Goal: Book appointment/travel/reservation

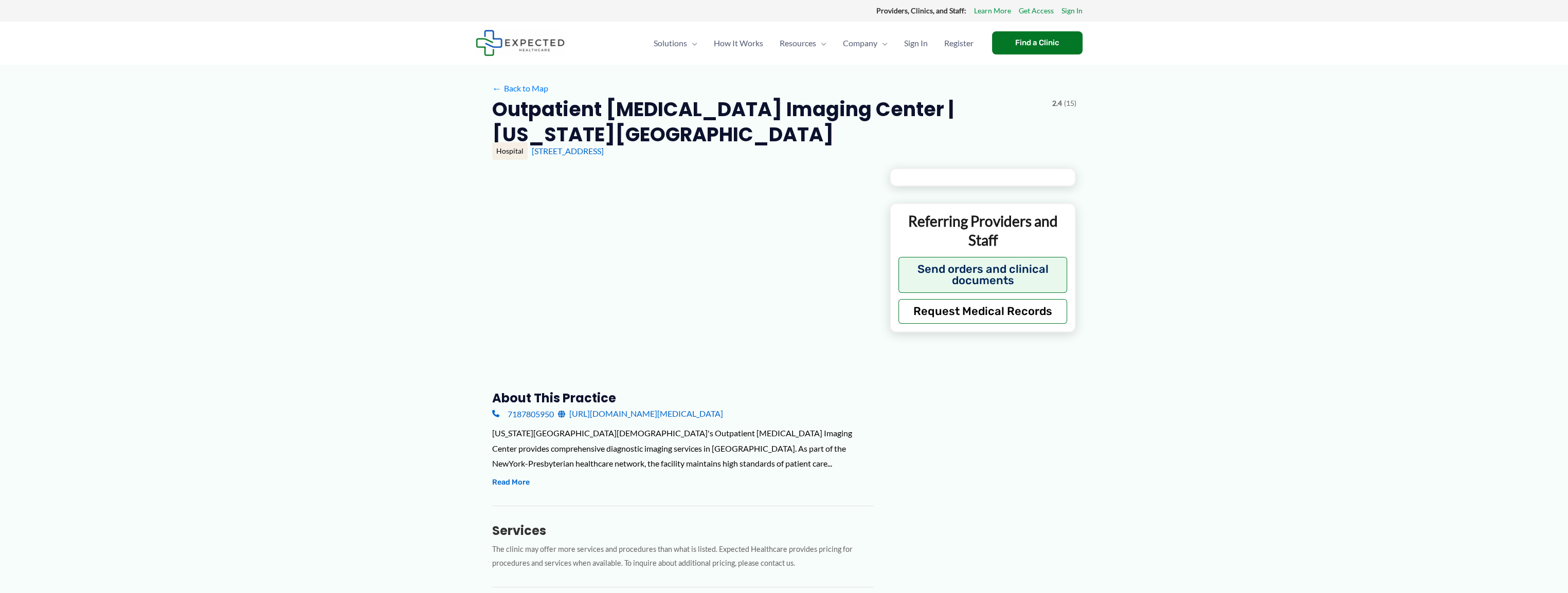
type input "**********"
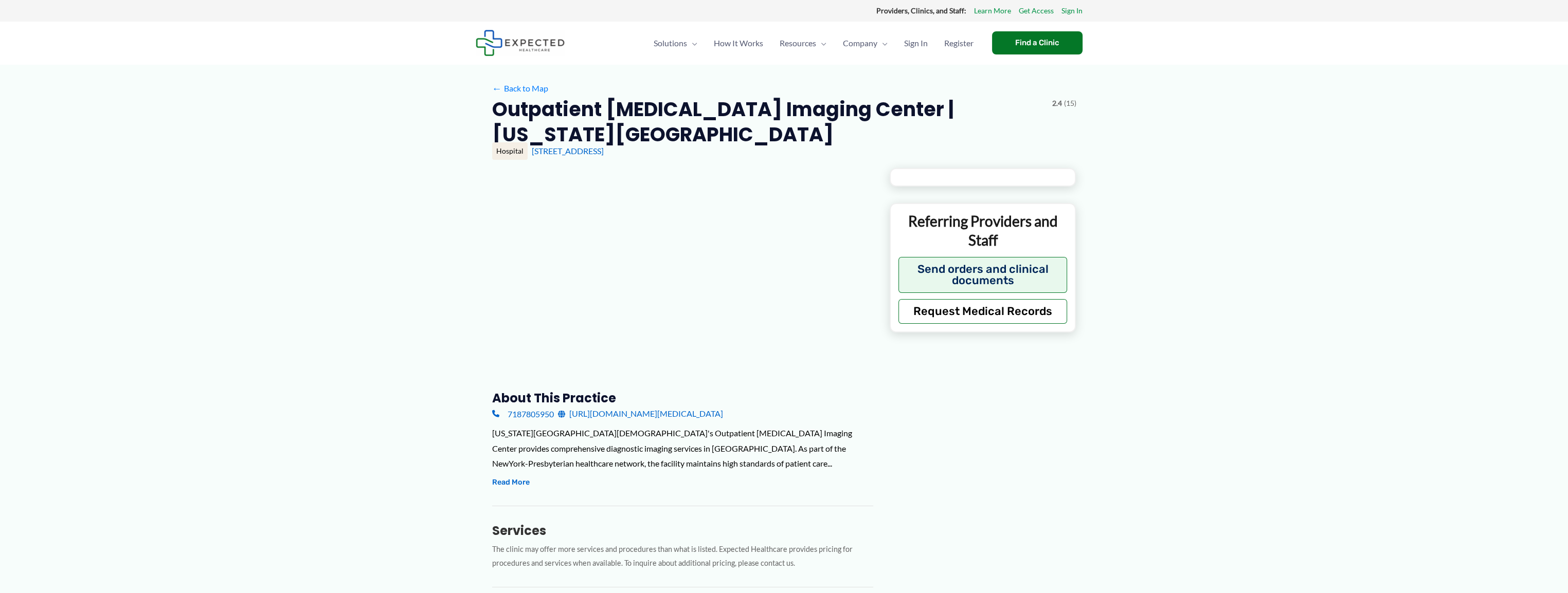
type input "**********"
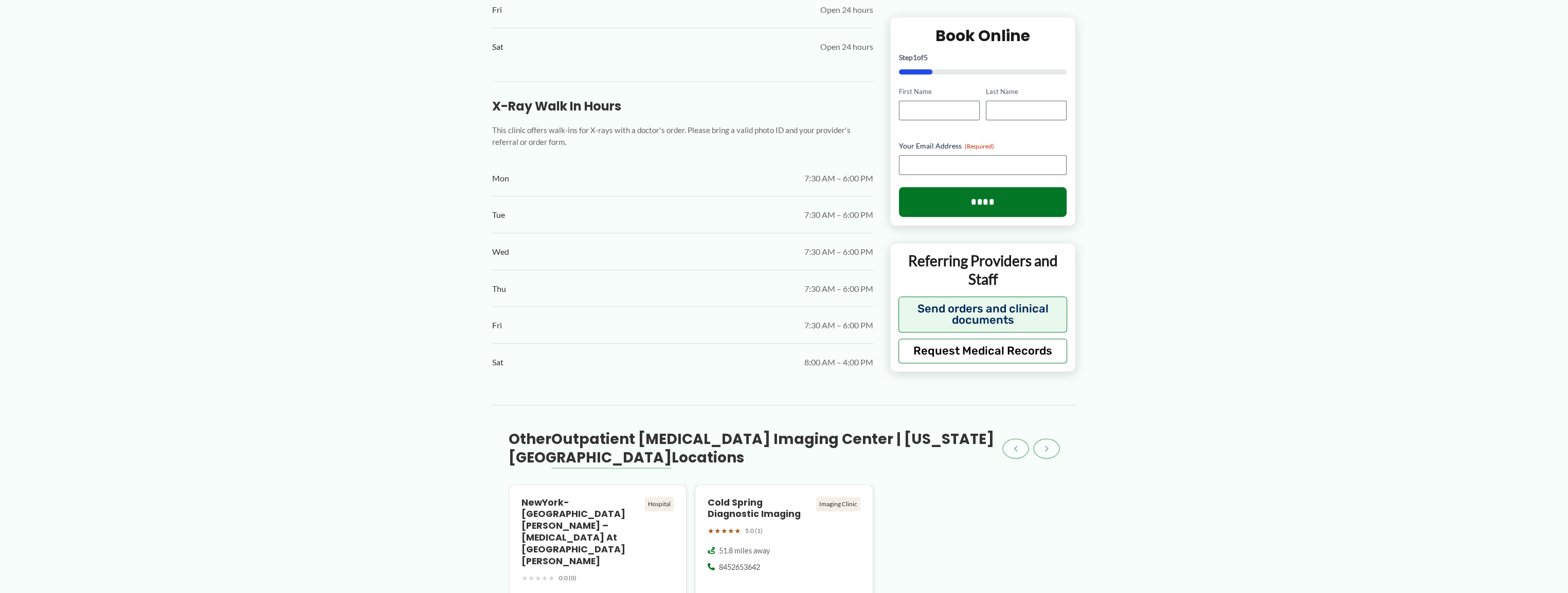
scroll to position [565, 0]
